Goal: Answer question/provide support

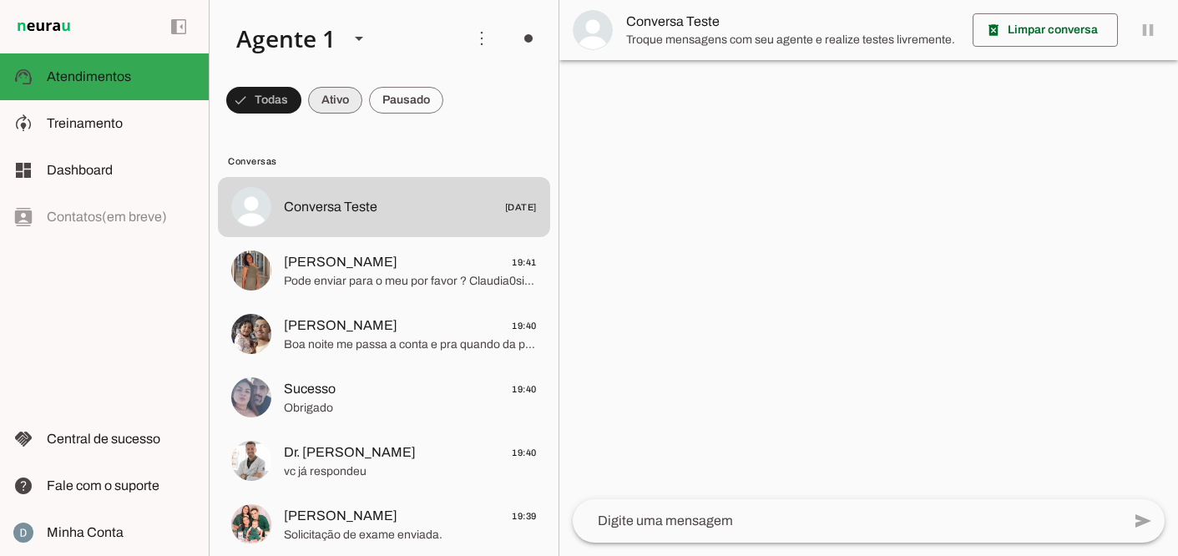
click at [301, 95] on span at bounding box center [263, 100] width 75 height 40
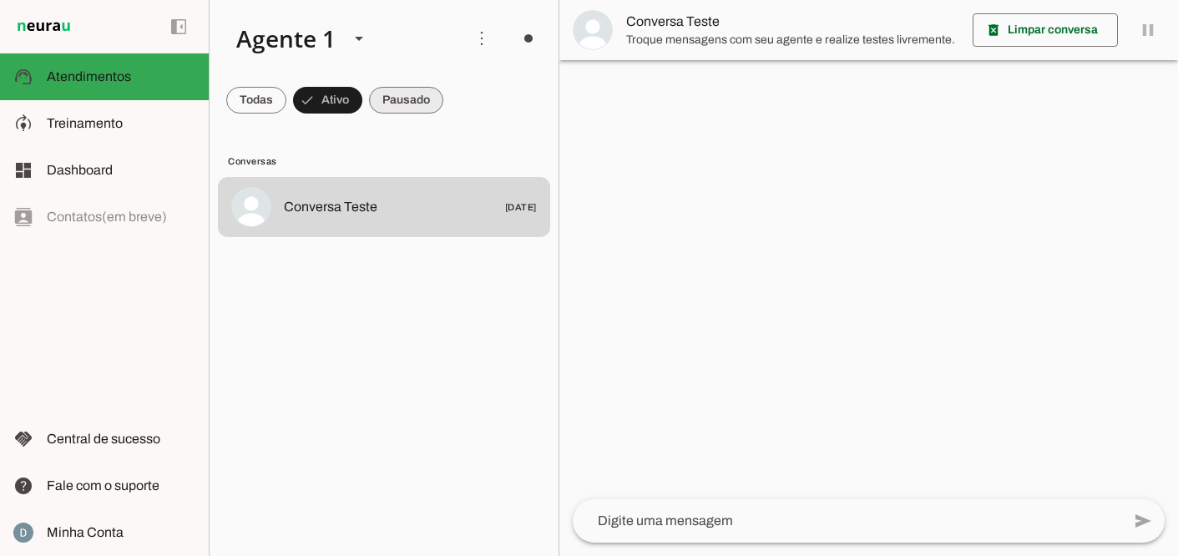
click at [286, 102] on span at bounding box center [256, 100] width 60 height 40
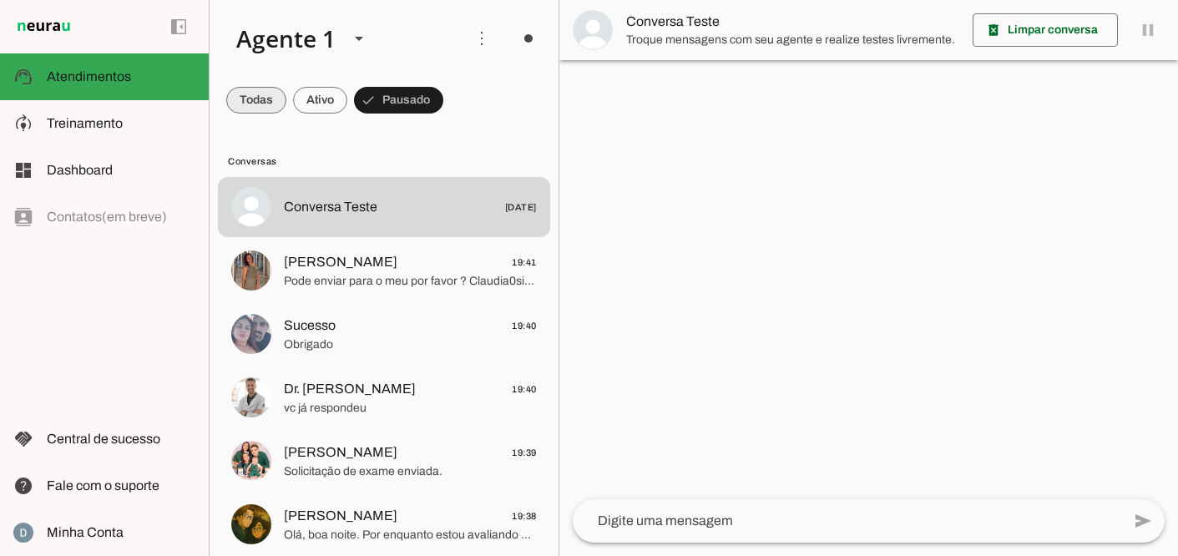
click at [265, 96] on span at bounding box center [256, 100] width 60 height 40
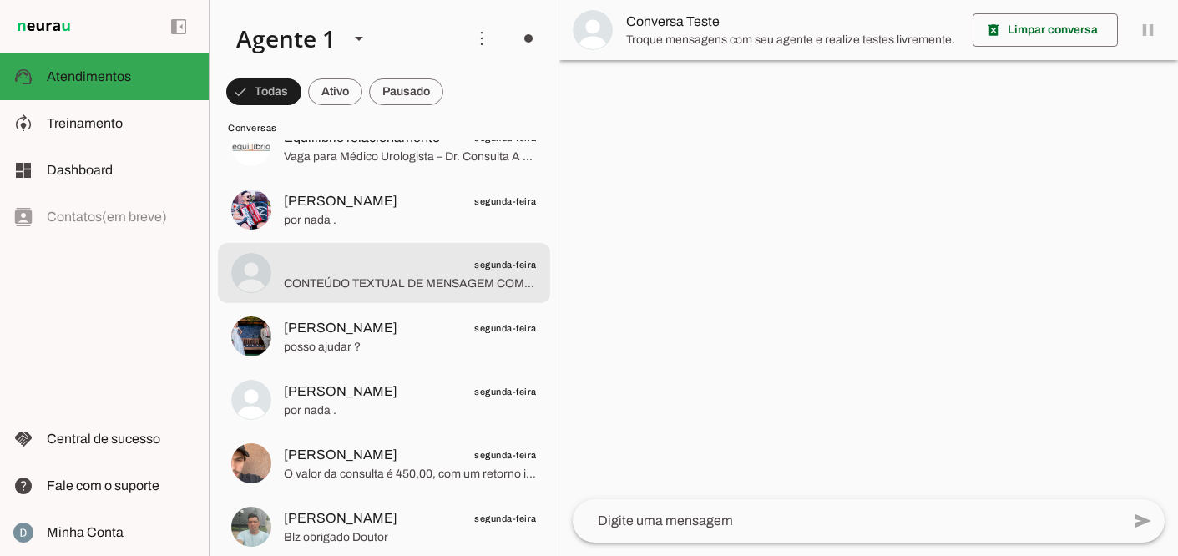
scroll to position [15613, 0]
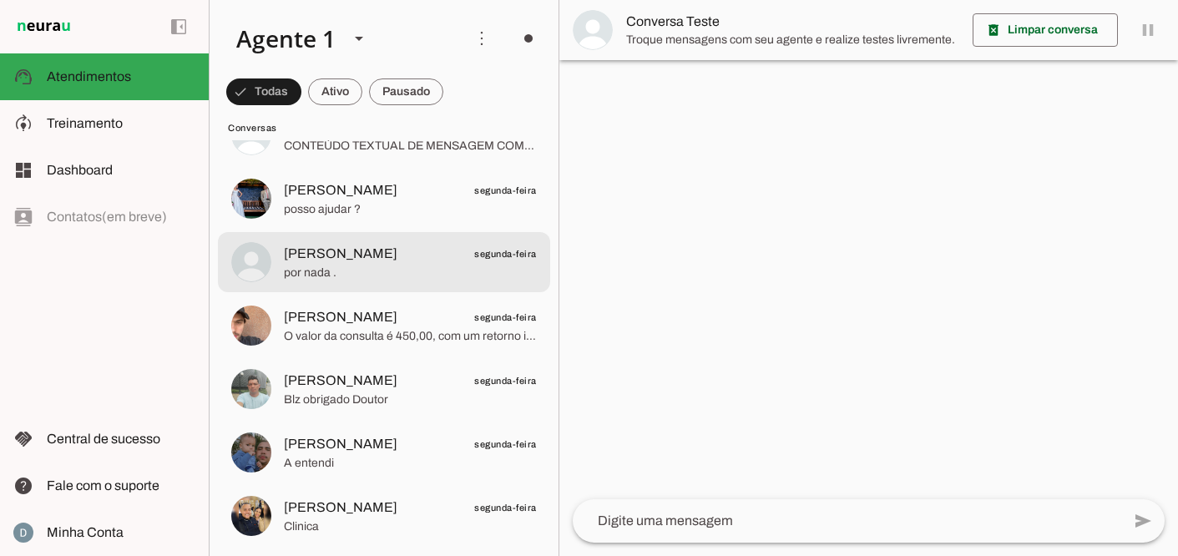
click at [383, 277] on span "por nada ." at bounding box center [410, 273] width 253 height 17
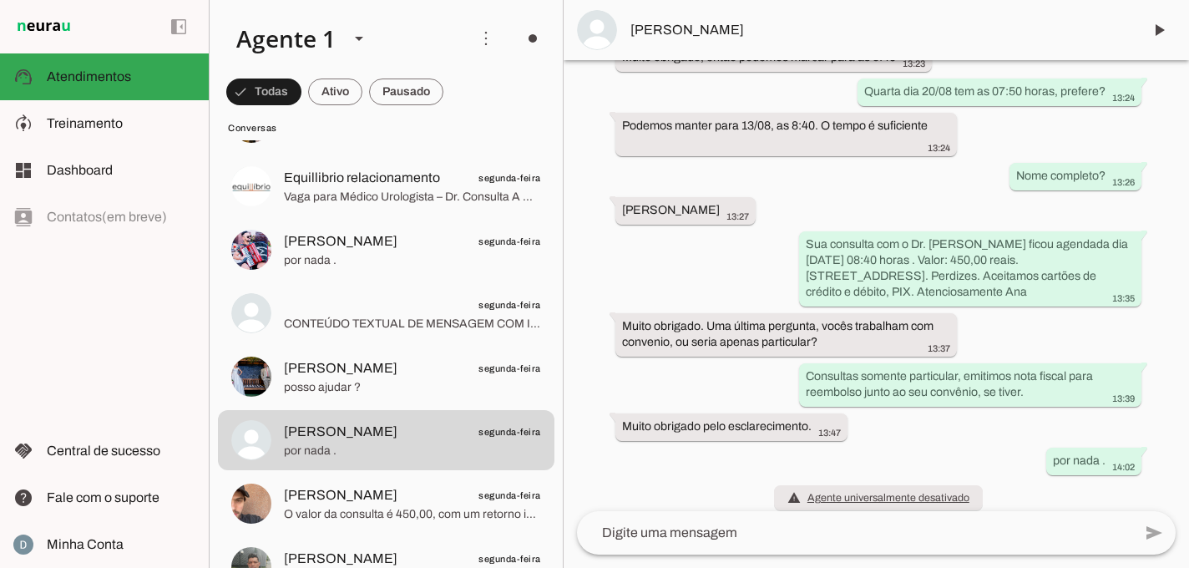
scroll to position [15601, 0]
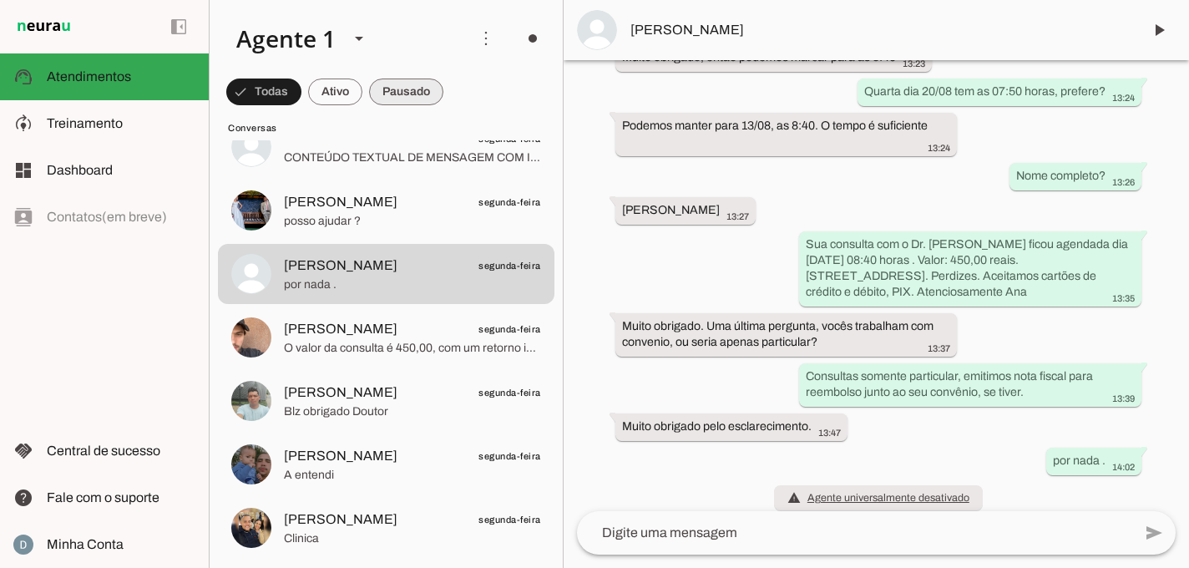
click at [301, 94] on span at bounding box center [263, 92] width 75 height 40
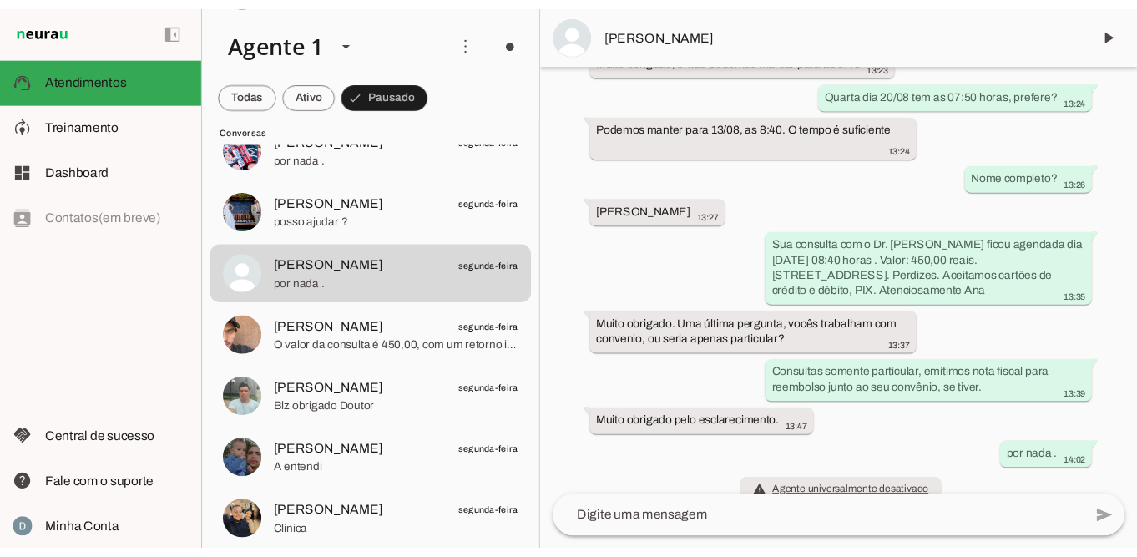
scroll to position [670, 0]
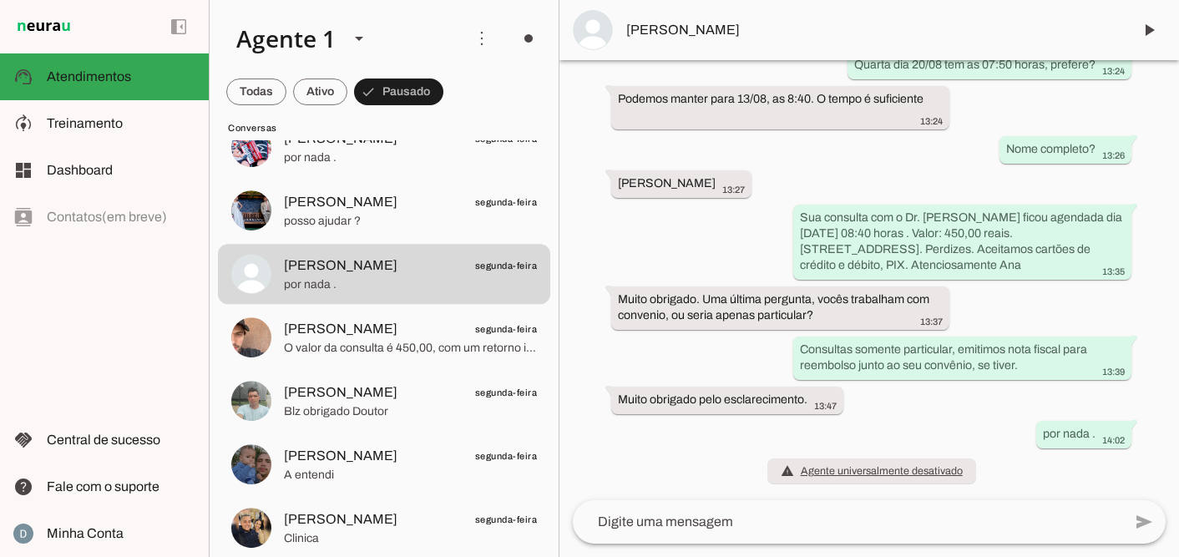
drag, startPoint x: 1145, startPoint y: 553, endPoint x: 1145, endPoint y: 573, distance: 19.2
click at [1145, 555] on html at bounding box center [589, 278] width 1179 height 557
drag, startPoint x: 1139, startPoint y: 545, endPoint x: 1138, endPoint y: 568, distance: 22.6
click at [1138, 555] on html at bounding box center [589, 278] width 1179 height 557
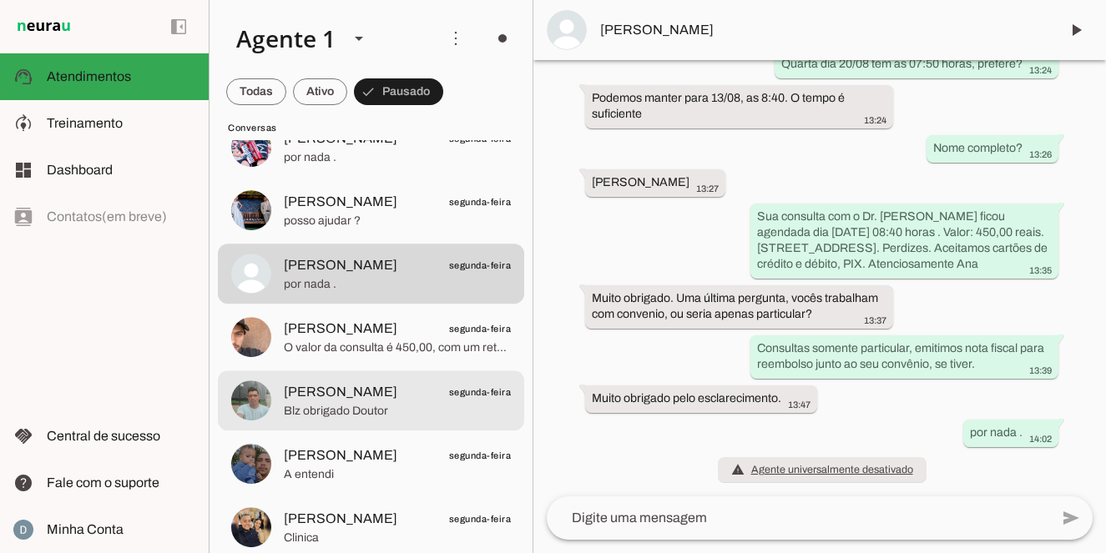
scroll to position [14664, 0]
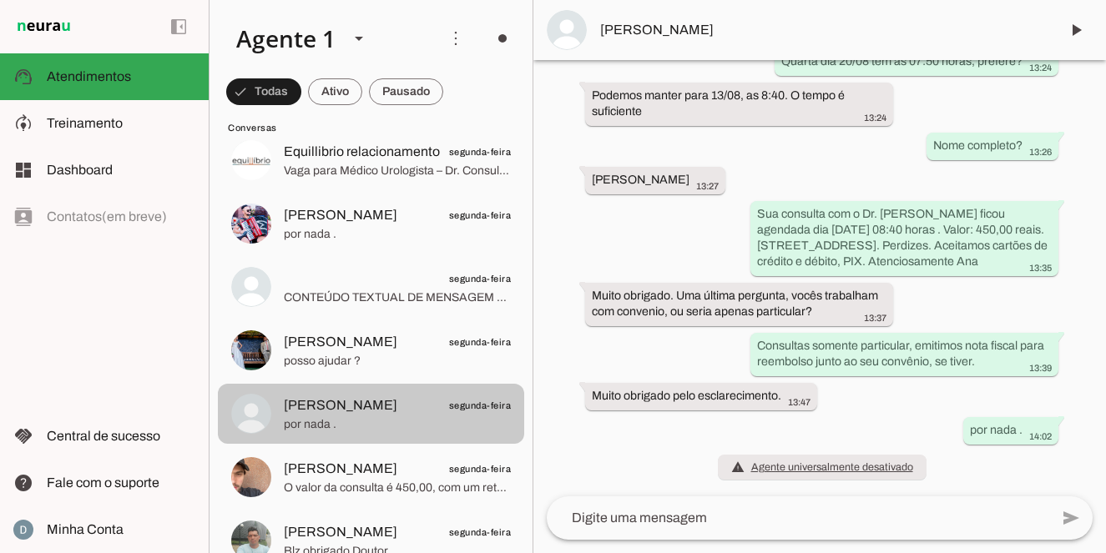
scroll to position [15615, 0]
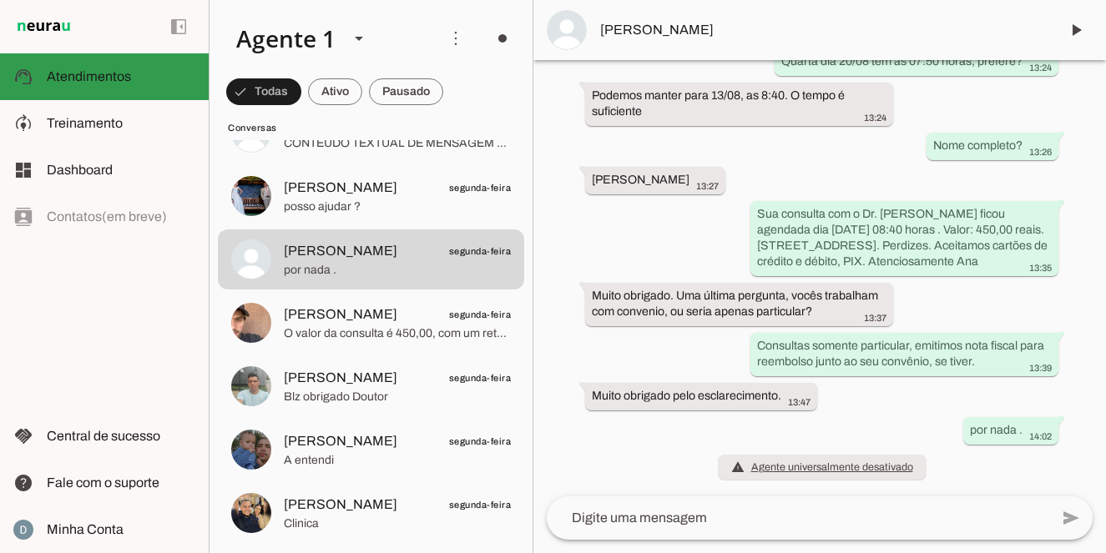
click at [104, 81] on span "Atendimentos" at bounding box center [89, 76] width 84 height 14
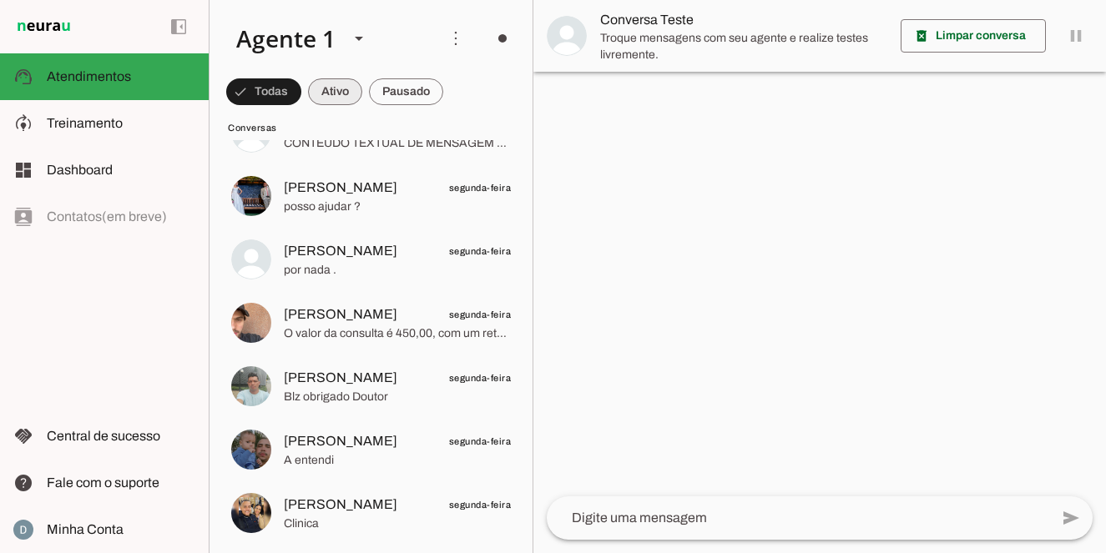
click at [301, 92] on span at bounding box center [263, 92] width 75 height 40
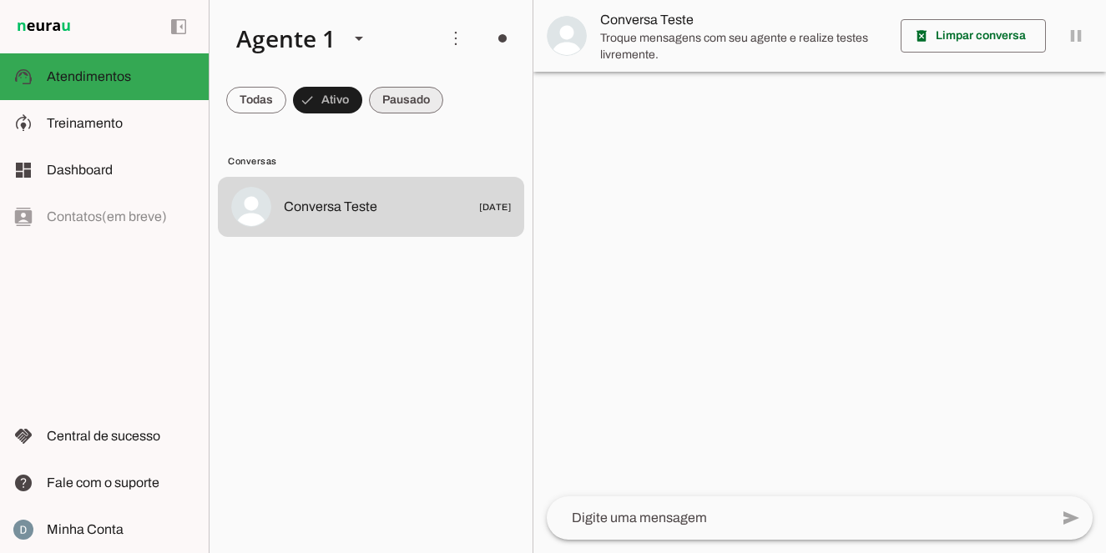
click at [286, 98] on span at bounding box center [256, 100] width 60 height 40
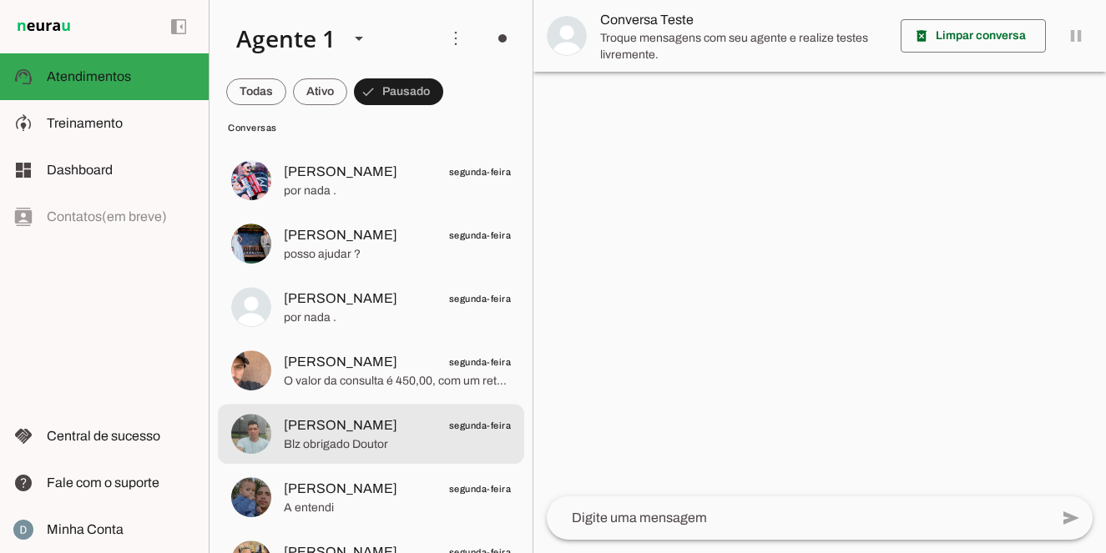
scroll to position [14664, 0]
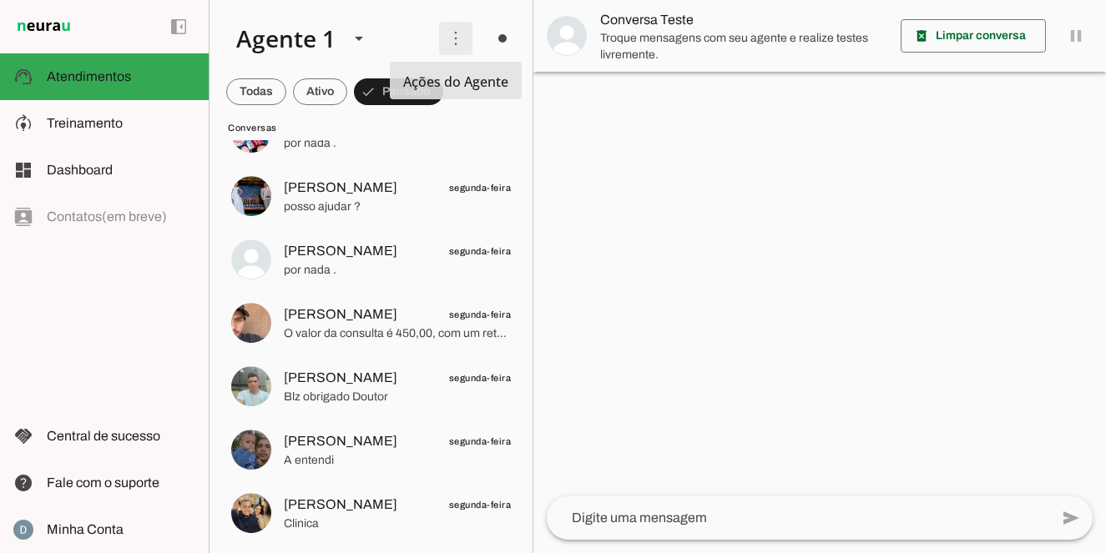
click at [454, 38] on span at bounding box center [456, 38] width 40 height 40
click at [453, 37] on span at bounding box center [456, 38] width 40 height 40
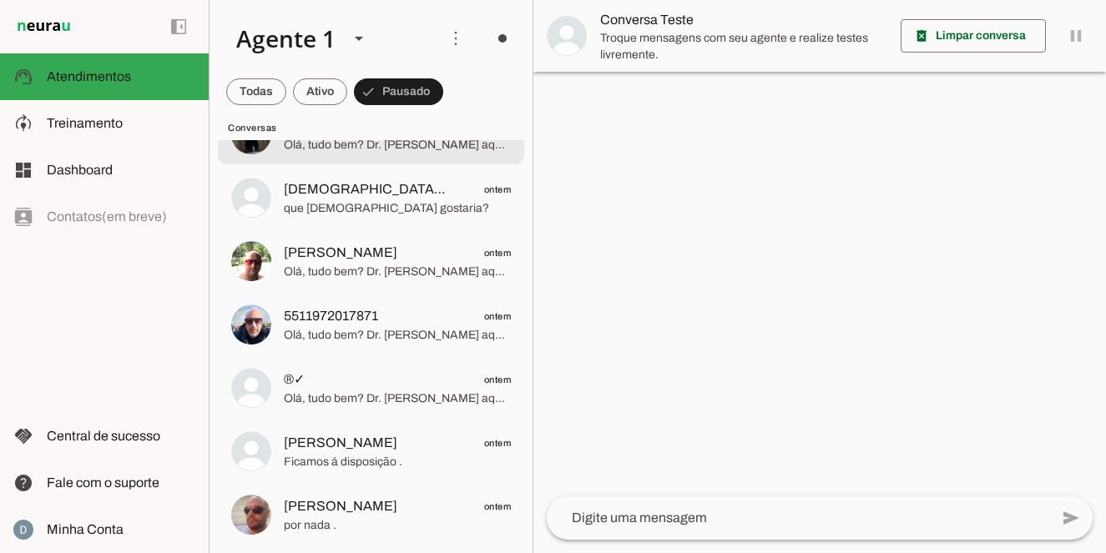
scroll to position [11993, 0]
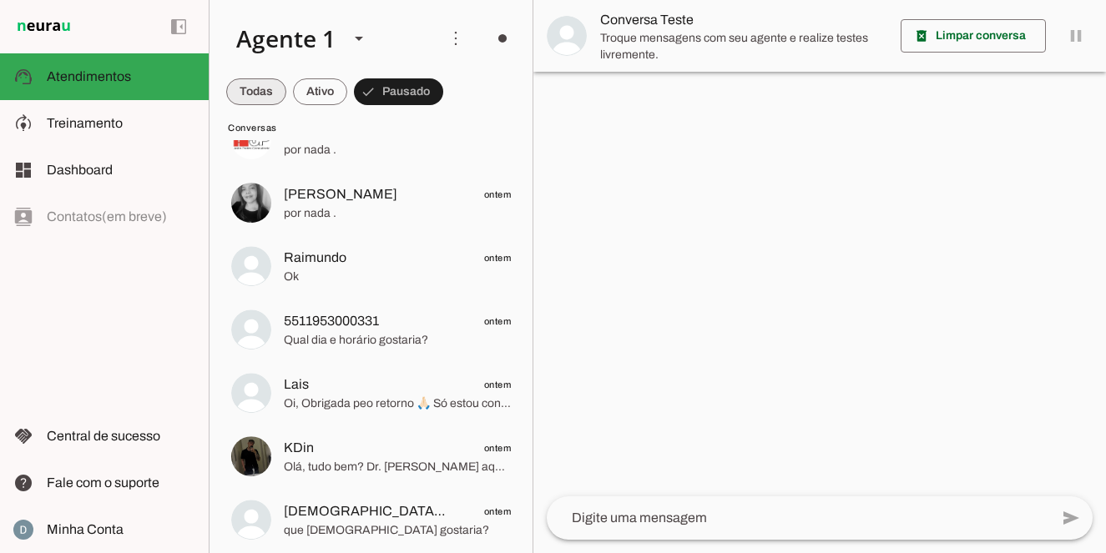
click at [253, 88] on span at bounding box center [256, 92] width 60 height 40
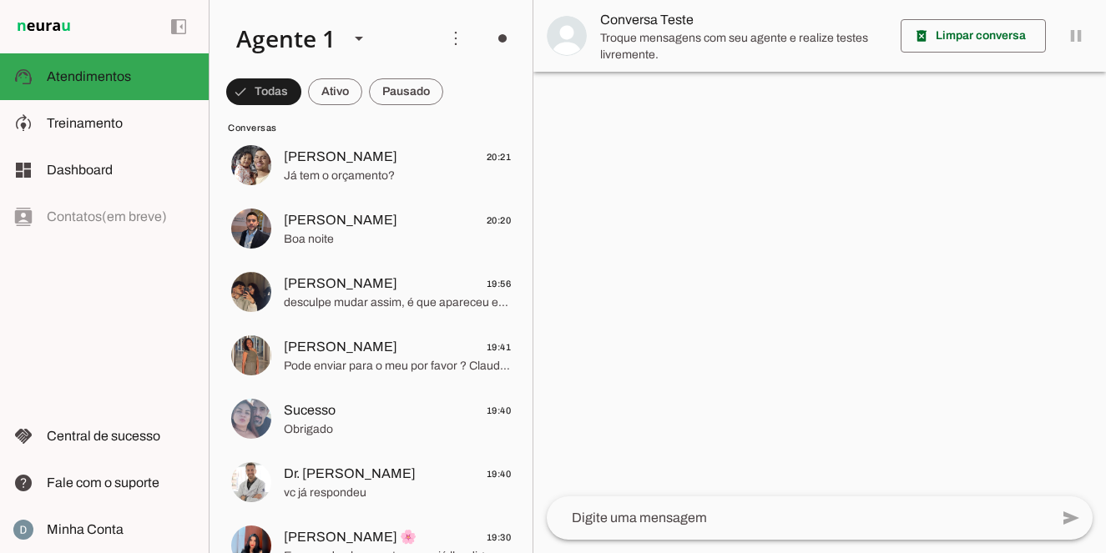
scroll to position [0, 0]
